Goal: Task Accomplishment & Management: Use online tool/utility

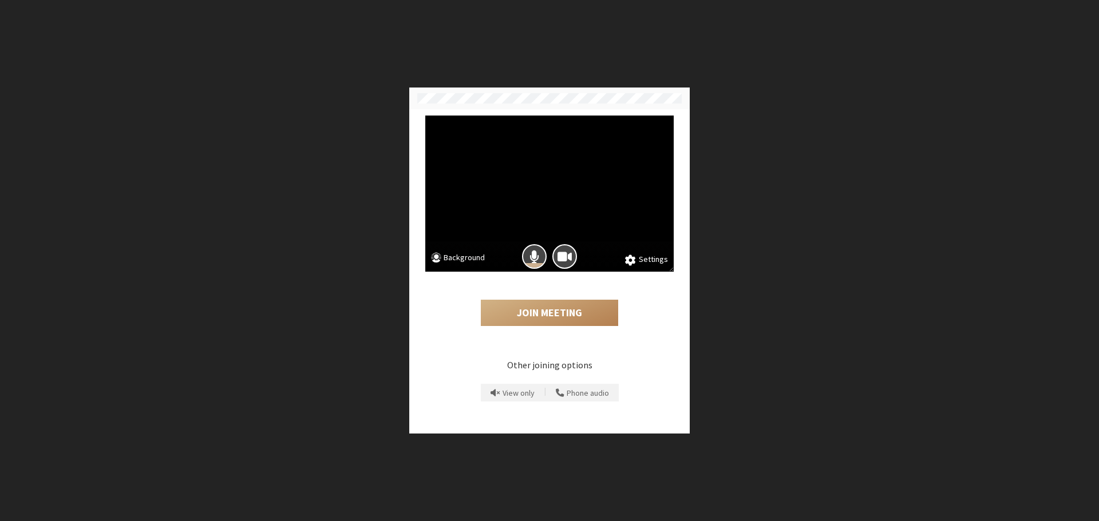
click at [450, 268] on div at bounding box center [549, 256] width 248 height 30
click at [454, 261] on button "Background" at bounding box center [458, 259] width 54 height 14
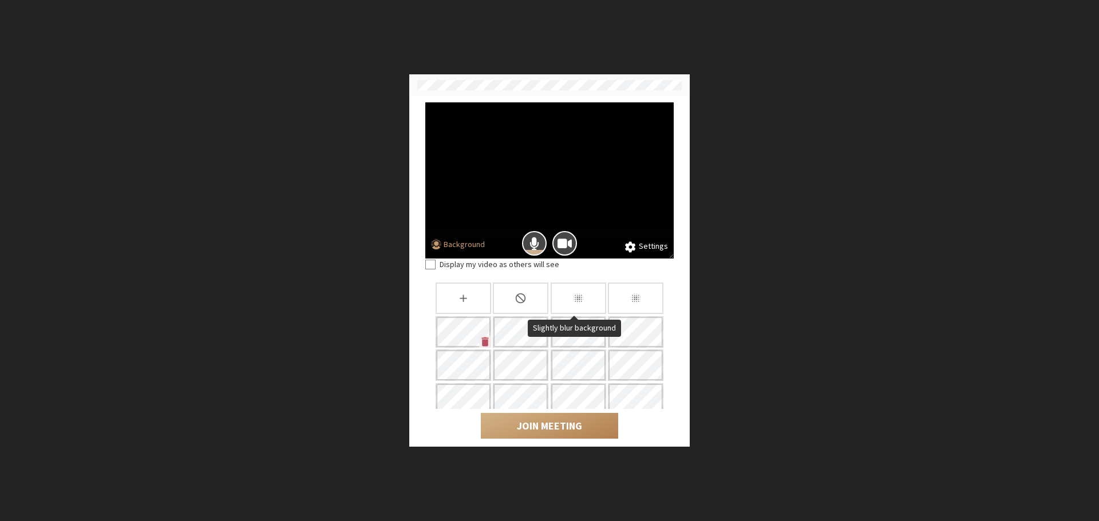
click at [553, 286] on div "Slightly blur background" at bounding box center [578, 298] width 56 height 31
click at [536, 247] on span "Mic is on" at bounding box center [534, 243] width 10 height 15
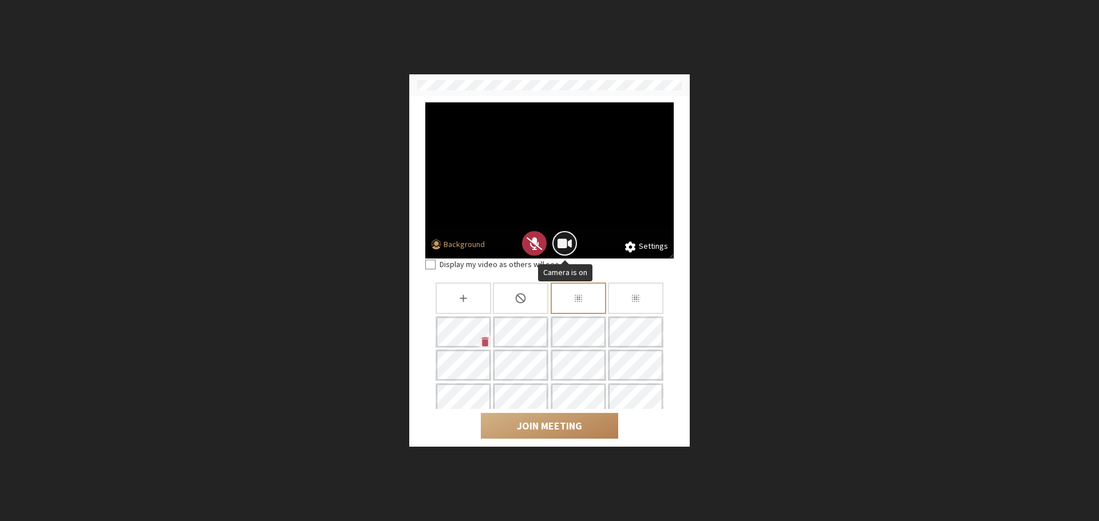
click at [566, 239] on span "Camera is on" at bounding box center [564, 243] width 14 height 15
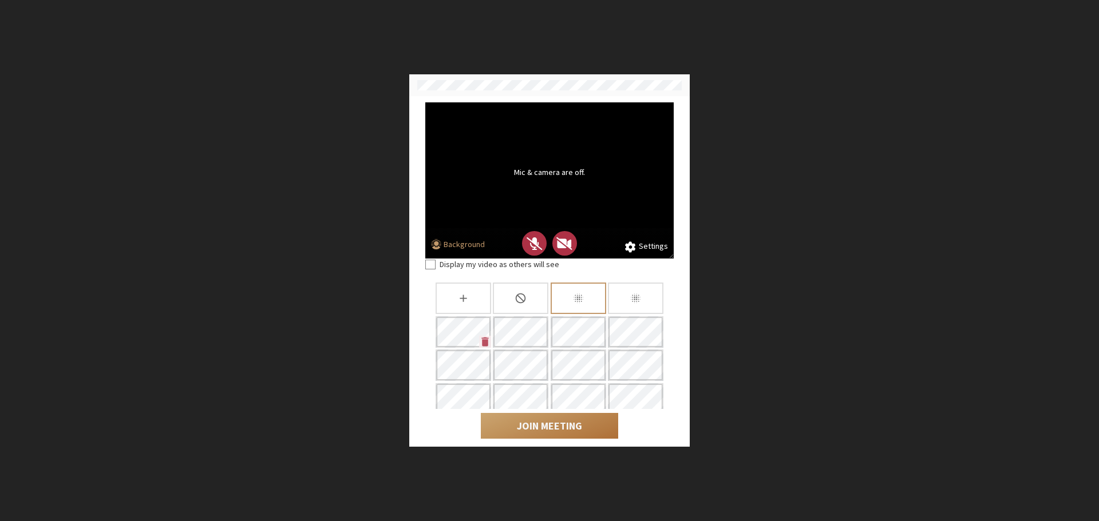
click at [556, 417] on button "Join Meeting" at bounding box center [549, 426] width 137 height 26
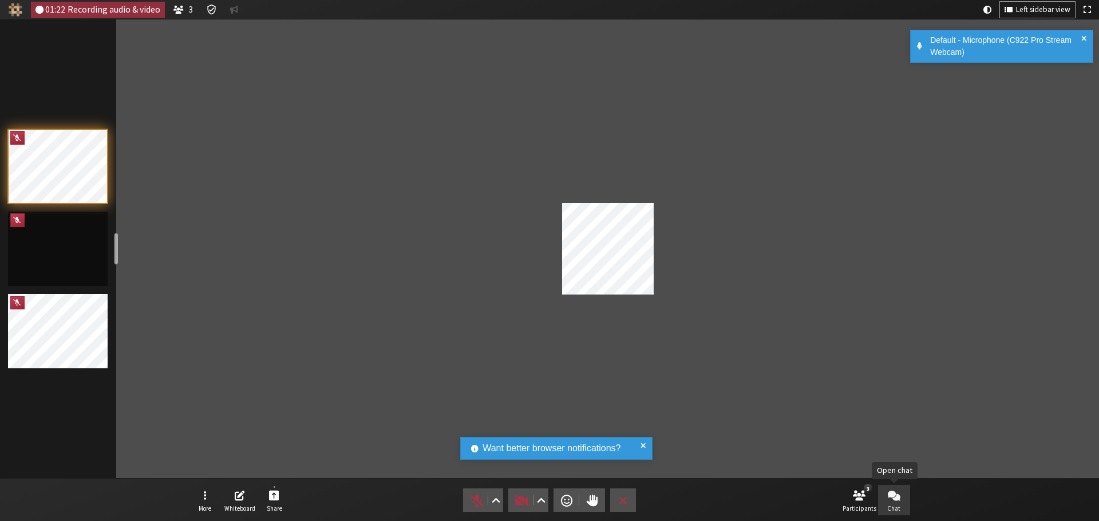
click at [898, 500] on span "Open chat" at bounding box center [893, 495] width 13 height 13
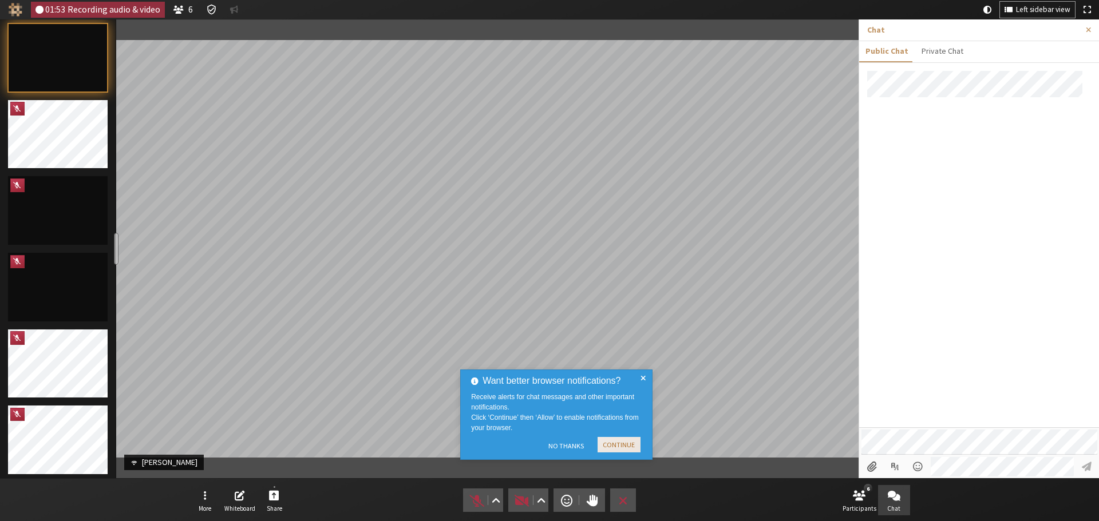
click at [619, 445] on button "Continue" at bounding box center [618, 444] width 43 height 15
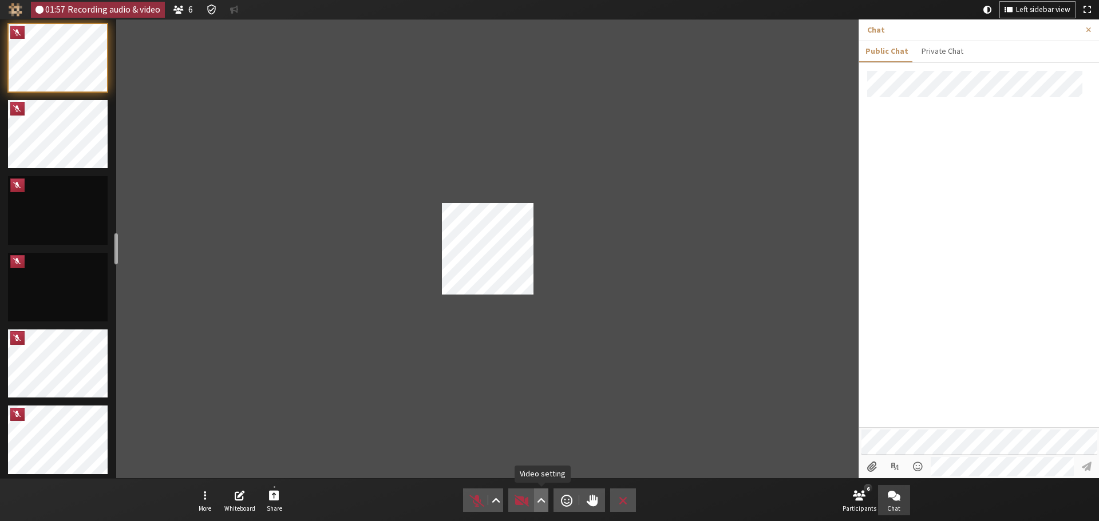
click at [540, 495] on span "Video setting" at bounding box center [541, 501] width 9 height 16
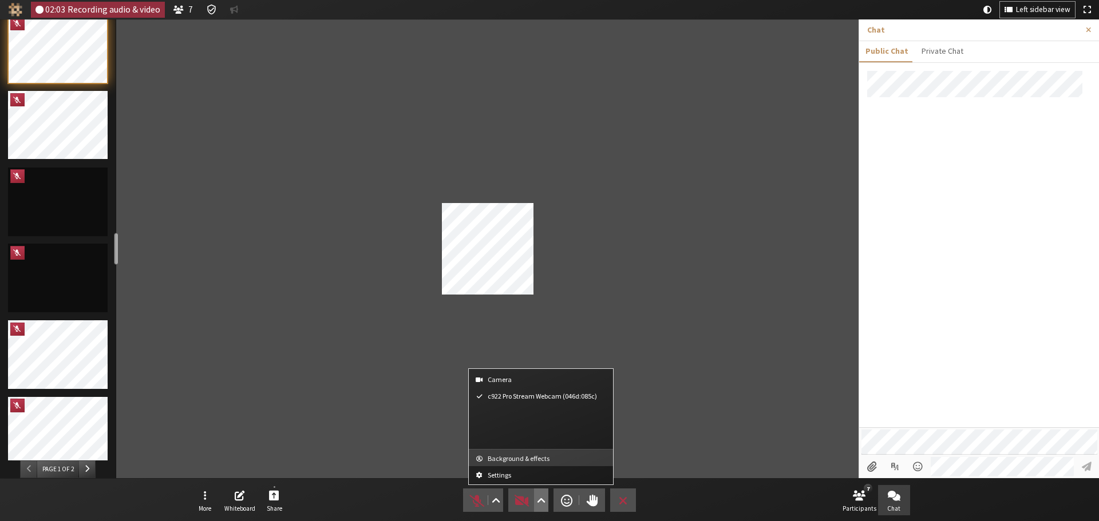
click at [536, 459] on span "Background & effects" at bounding box center [547, 458] width 120 height 7
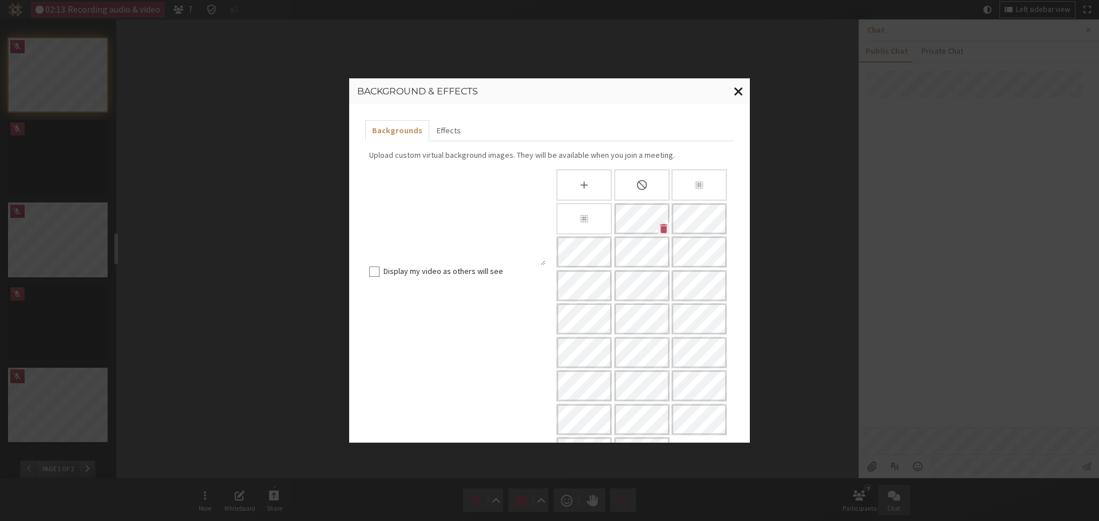
click at [738, 89] on span "Close modal" at bounding box center [739, 91] width 10 height 14
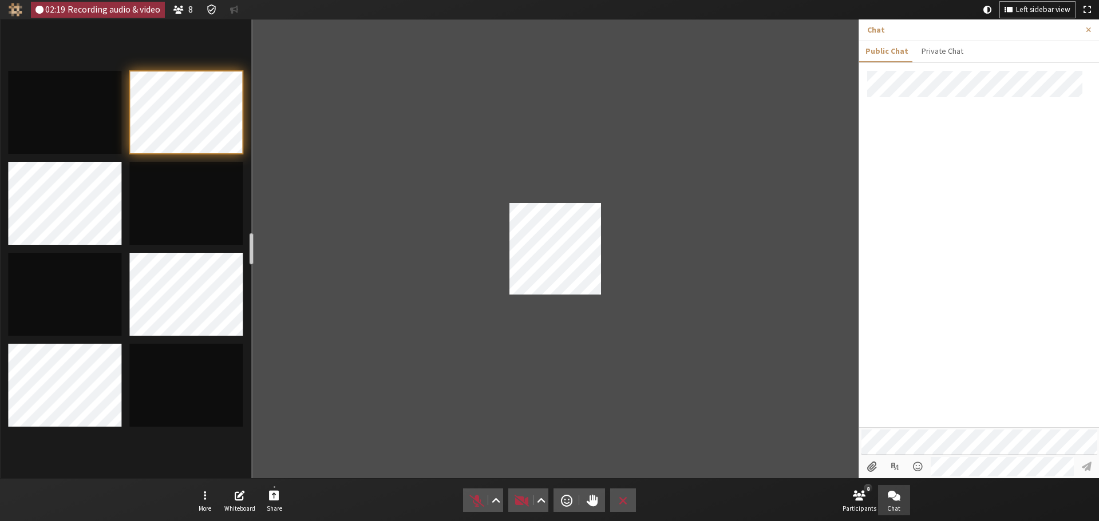
drag, startPoint x: 114, startPoint y: 252, endPoint x: 245, endPoint y: 257, distance: 130.6
click at [249, 257] on div "resize" at bounding box center [251, 249] width 5 height 32
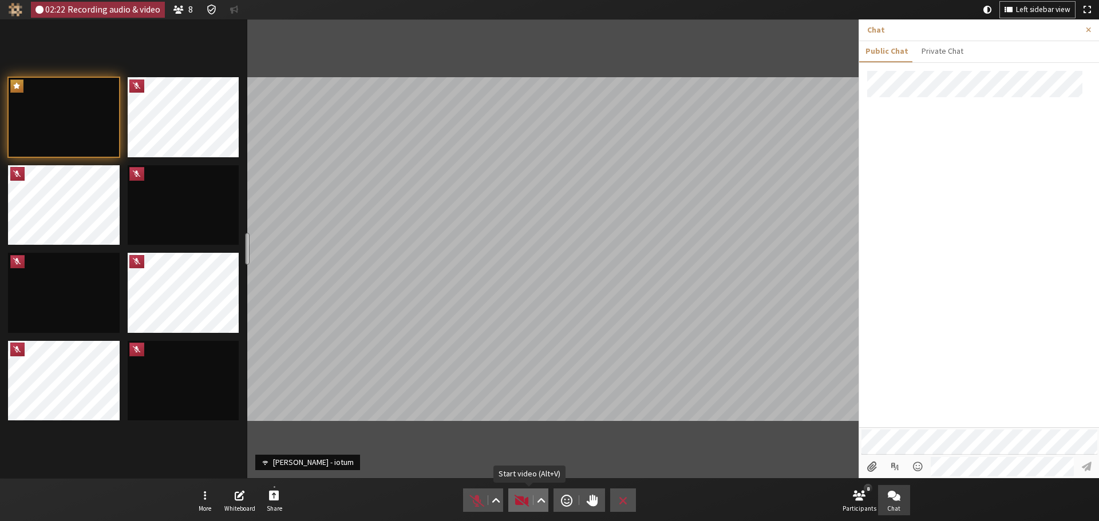
click at [524, 500] on span "Start video (Alt+V)" at bounding box center [522, 501] width 16 height 16
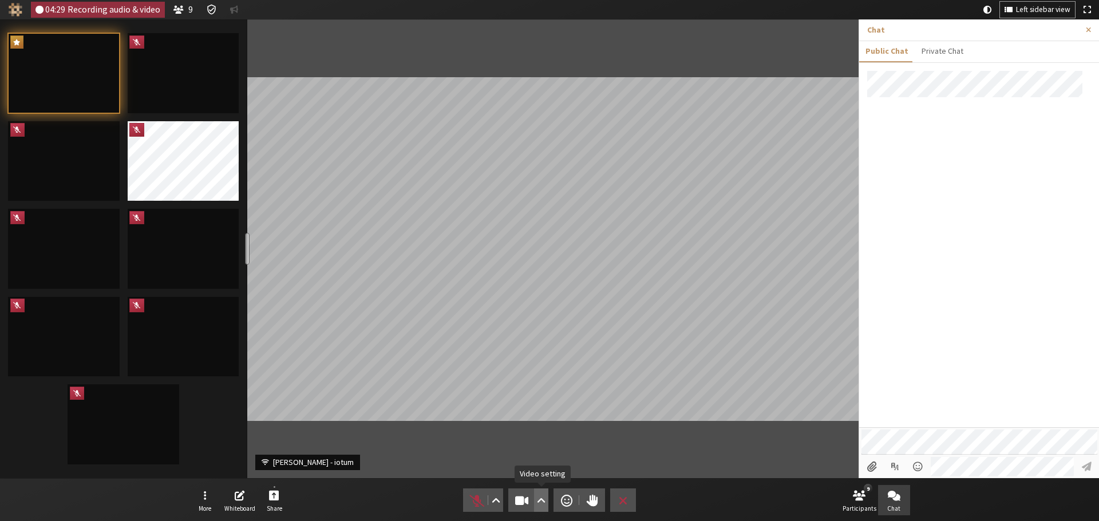
click at [538, 494] on span "Video setting" at bounding box center [541, 501] width 9 height 16
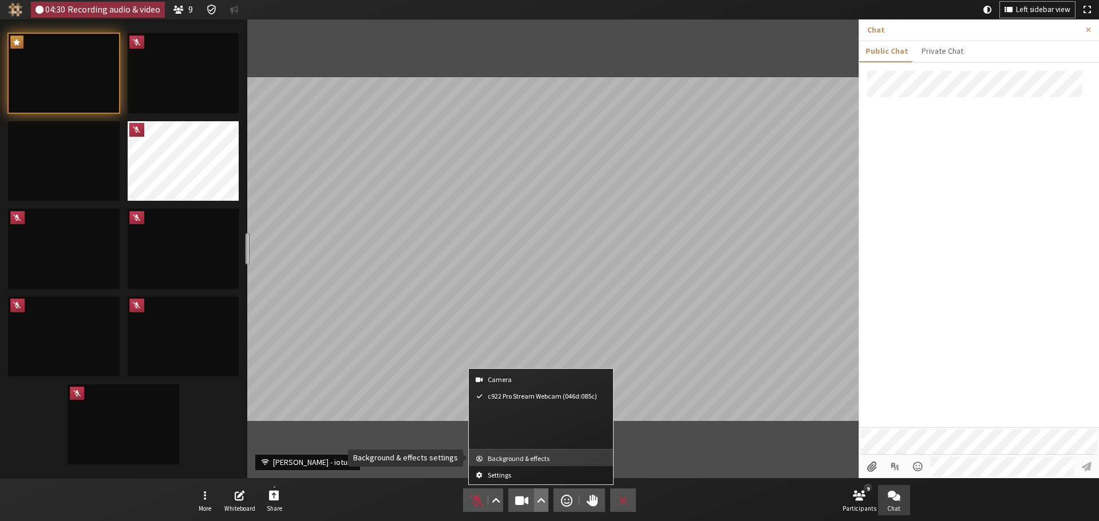
click at [539, 465] on button "Background & effects" at bounding box center [541, 458] width 144 height 17
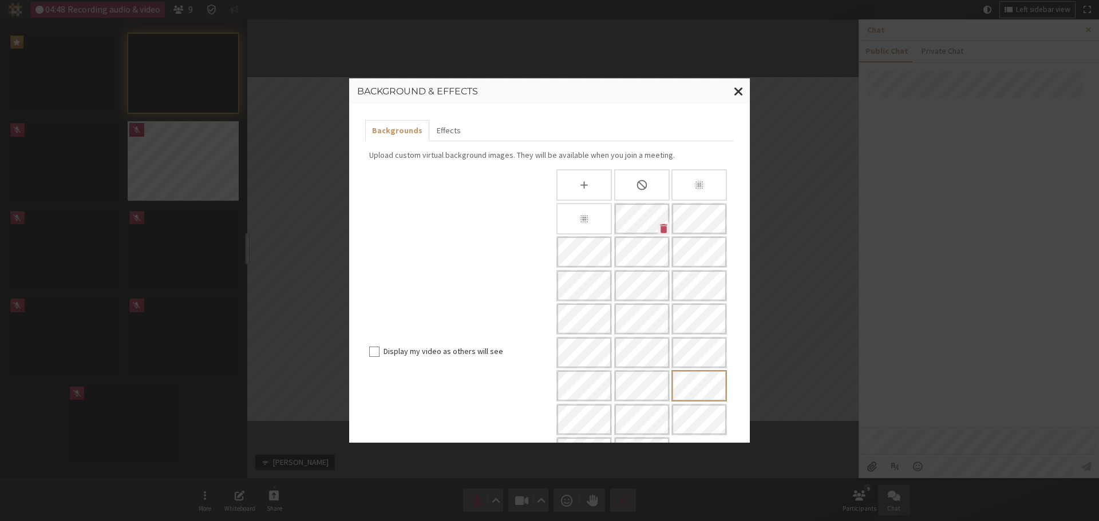
scroll to position [128, 0]
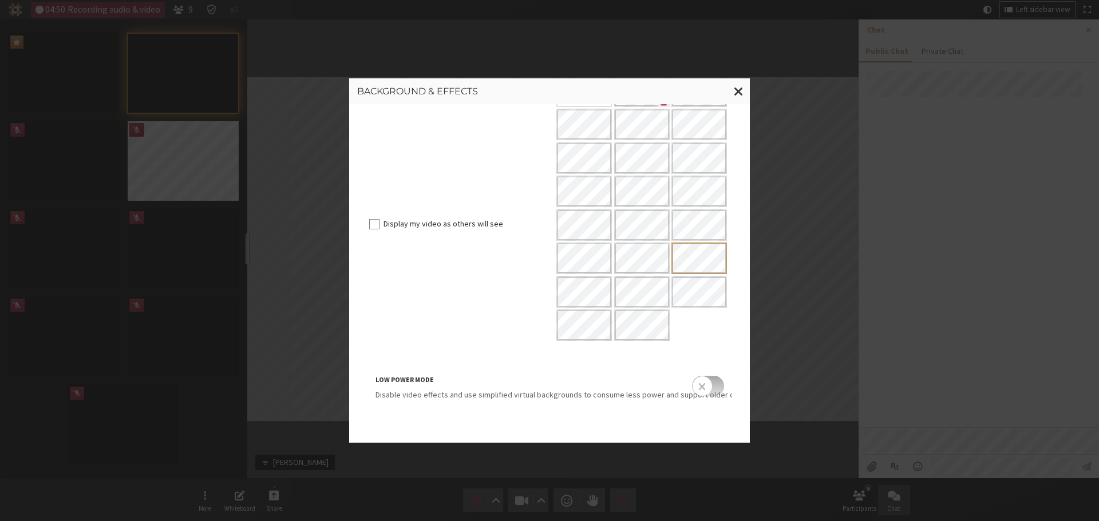
click at [704, 384] on input "checkbox" at bounding box center [708, 386] width 32 height 21
click at [704, 382] on input "checkbox" at bounding box center [708, 386] width 32 height 21
click at [734, 91] on span "Close modal" at bounding box center [739, 91] width 10 height 14
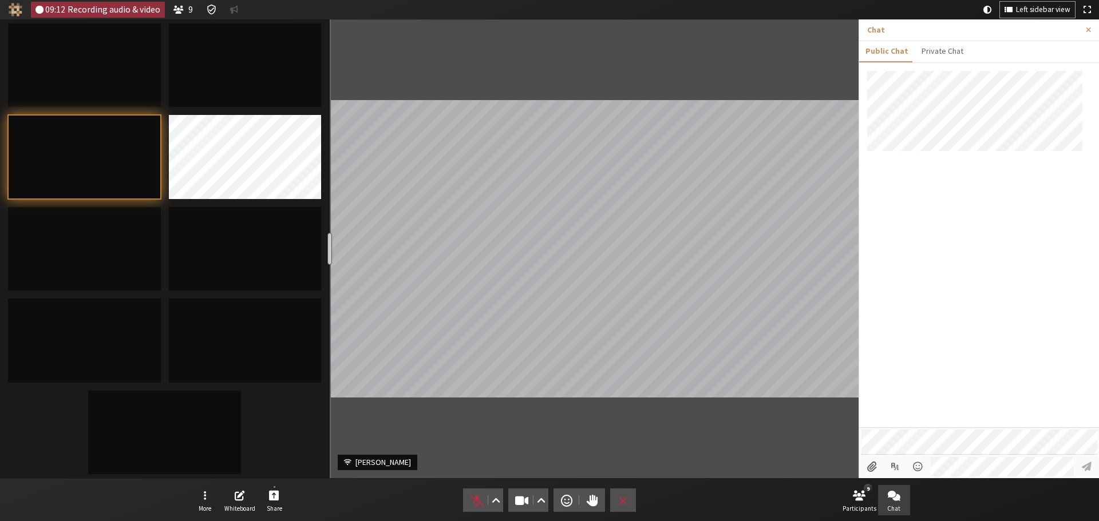
drag, startPoint x: 248, startPoint y: 250, endPoint x: 327, endPoint y: 259, distance: 80.0
click at [327, 259] on div "resize" at bounding box center [329, 249] width 5 height 32
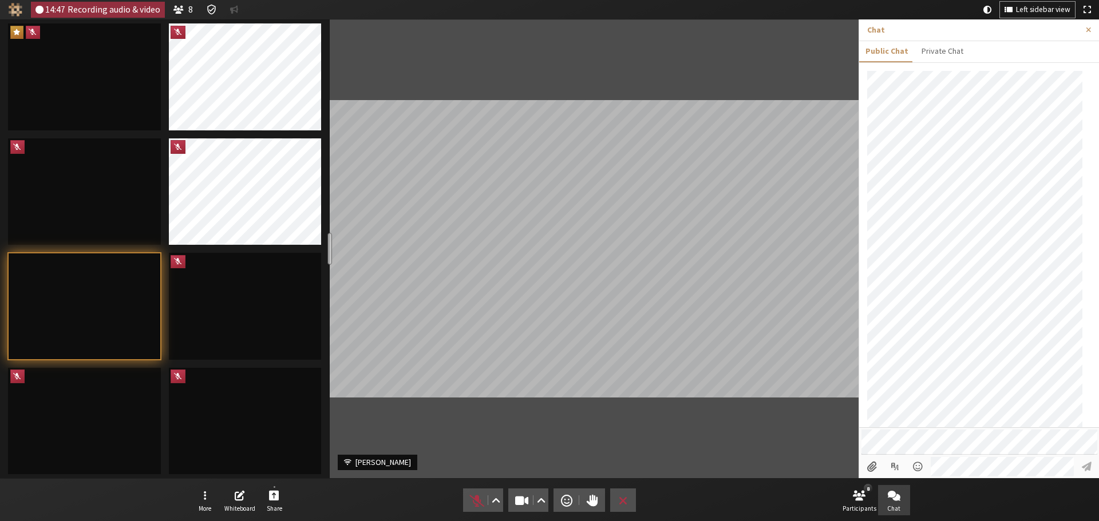
scroll to position [66, 0]
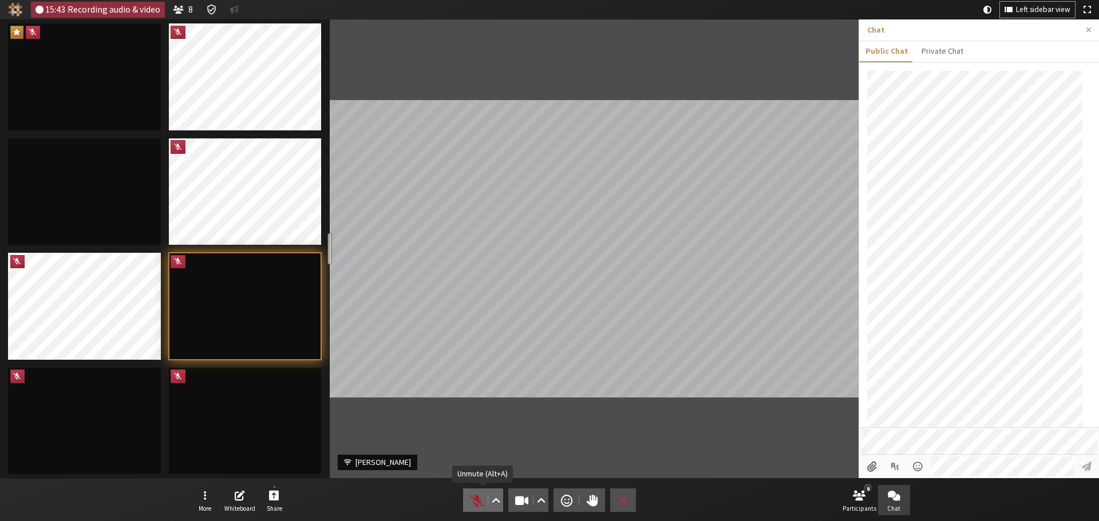
click at [469, 493] on span "Unmute (Alt+A)" at bounding box center [477, 501] width 16 height 16
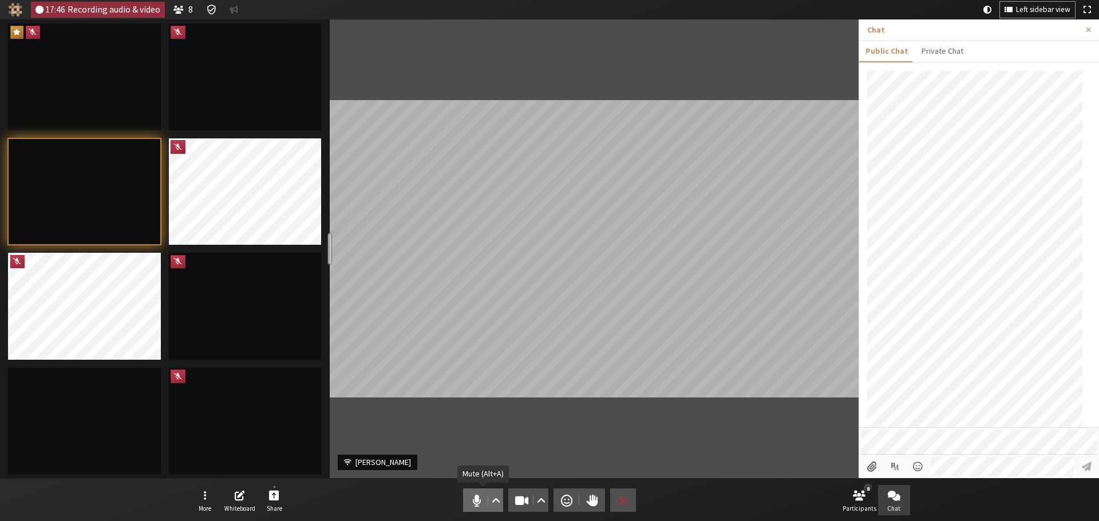
click at [477, 495] on span "Mute (Alt+A)" at bounding box center [477, 501] width 16 height 16
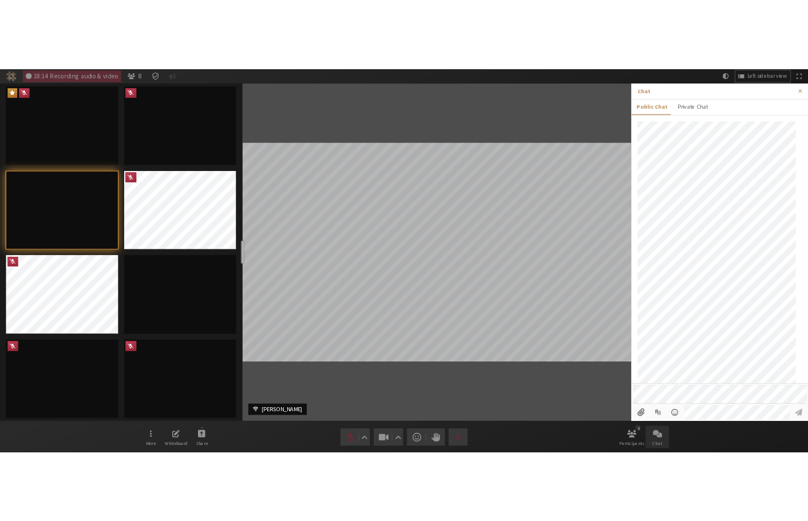
scroll to position [108, 0]
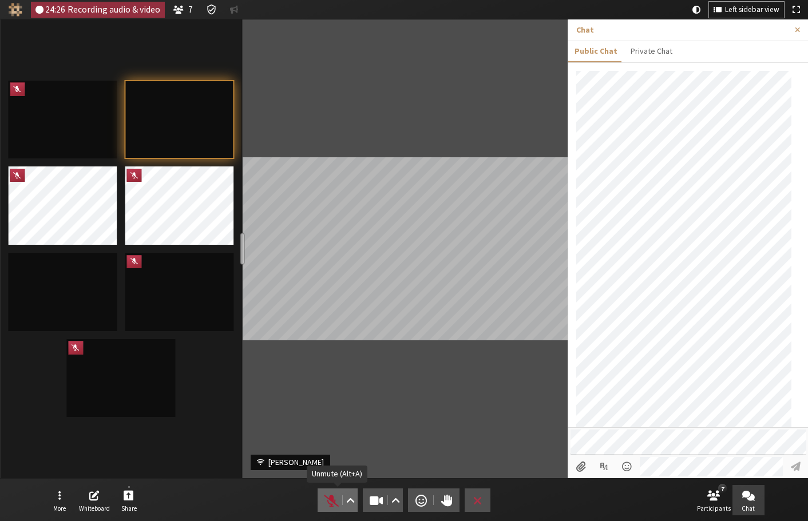
click at [332, 491] on button "Audio" at bounding box center [338, 500] width 40 height 23
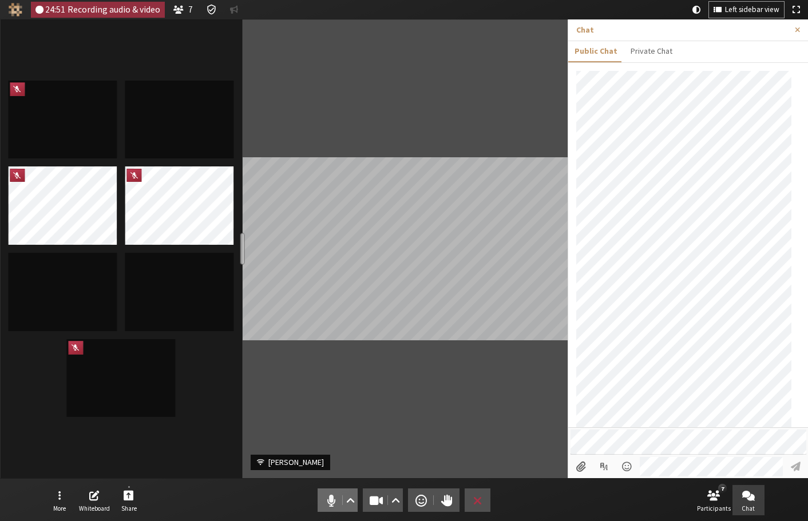
click at [326, 501] on span "Mute (Alt+A)" at bounding box center [331, 501] width 16 height 16
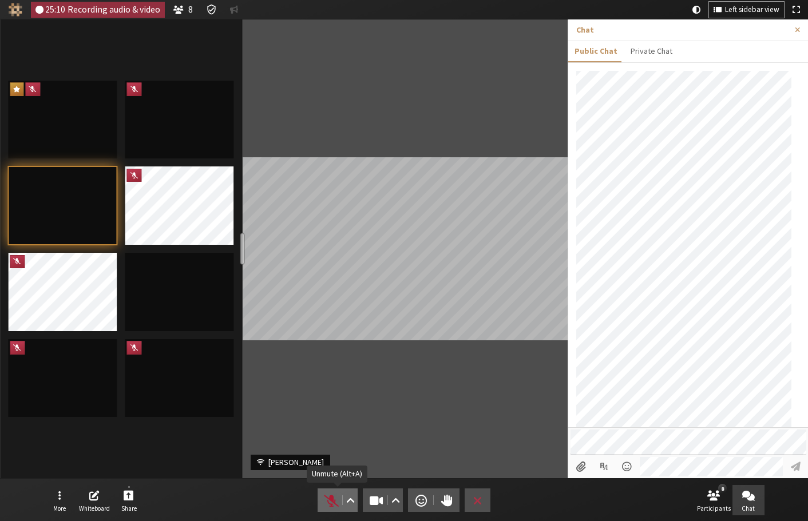
click at [329, 502] on span "Unmute (Alt+A)" at bounding box center [331, 501] width 16 height 16
click at [335, 500] on span "Mute (Alt+A)" at bounding box center [331, 501] width 16 height 16
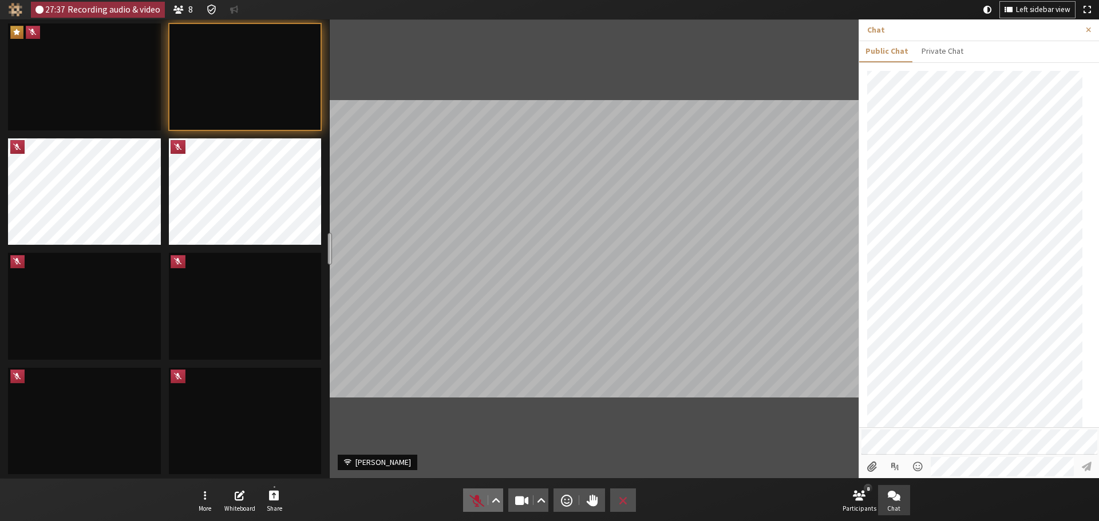
click at [466, 495] on button "Audio" at bounding box center [483, 500] width 40 height 23
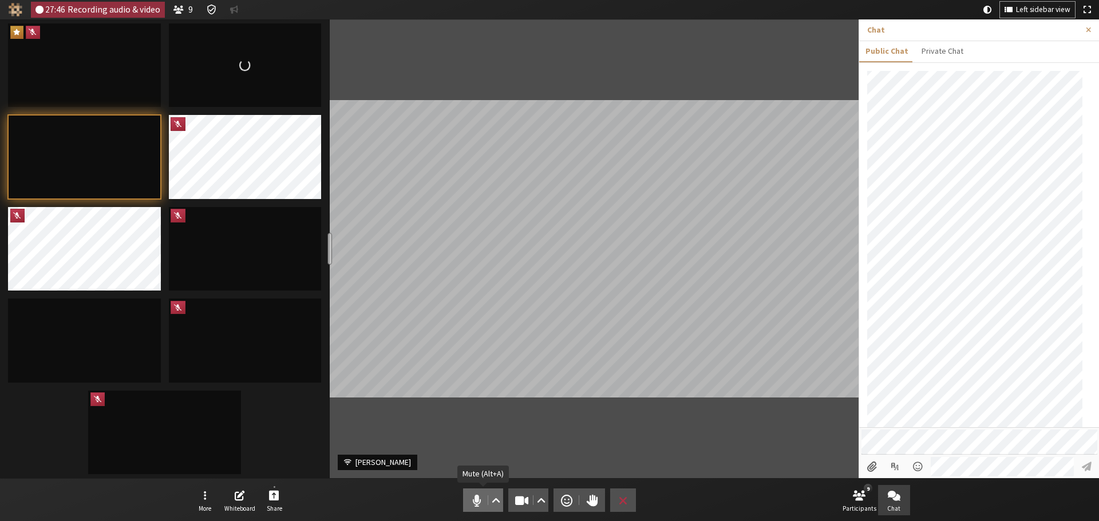
click at [473, 501] on span "Mute (Alt+A)" at bounding box center [477, 501] width 16 height 16
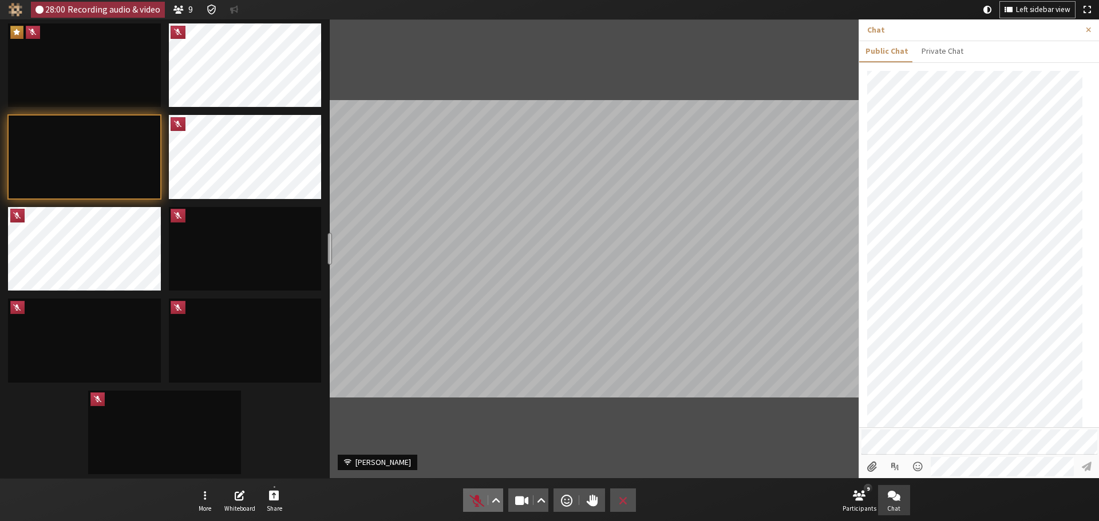
click at [469, 498] on span "Unmute (Alt+A)" at bounding box center [477, 501] width 16 height 16
click at [473, 494] on span "Mute (Alt+A)" at bounding box center [477, 501] width 16 height 16
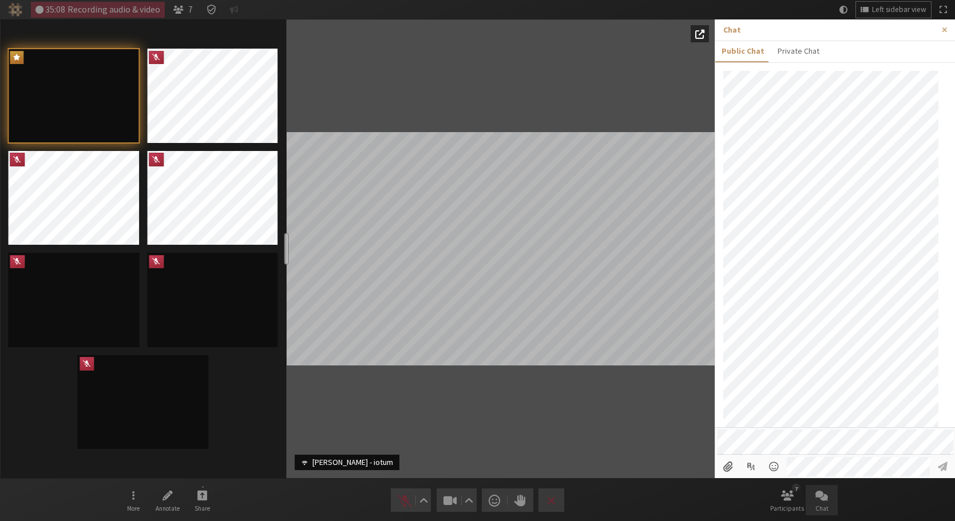
scroll to position [286, 0]
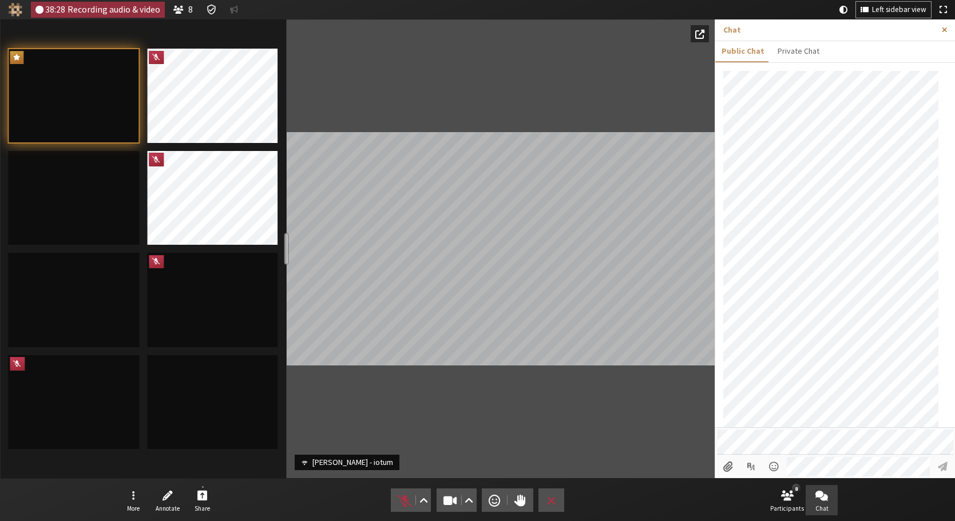
click at [949, 29] on button "Close sidebar" at bounding box center [944, 29] width 21 height 21
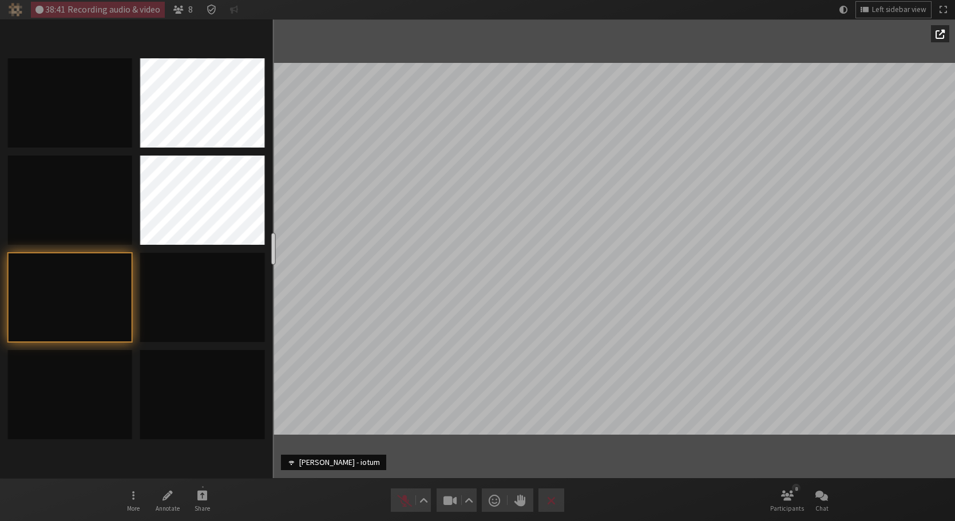
drag, startPoint x: 288, startPoint y: 255, endPoint x: 272, endPoint y: 257, distance: 16.3
click at [272, 257] on div "resize" at bounding box center [273, 249] width 5 height 32
